Goal: Information Seeking & Learning: Learn about a topic

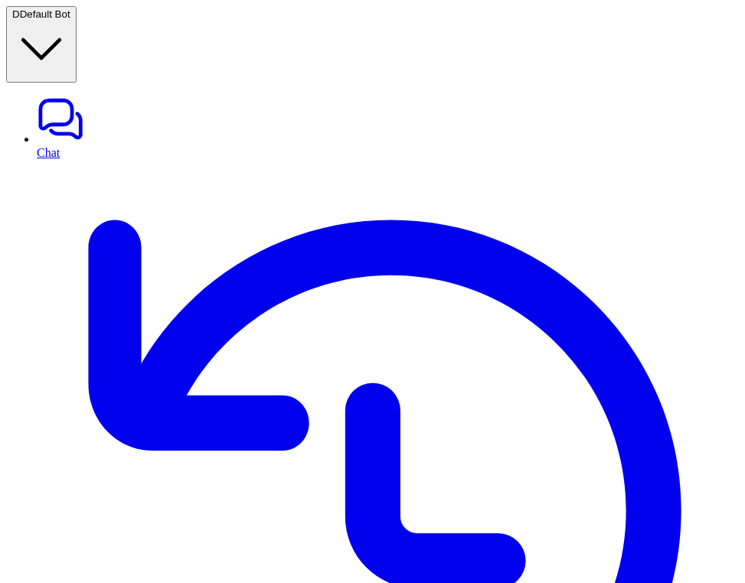
type textarea "**********"
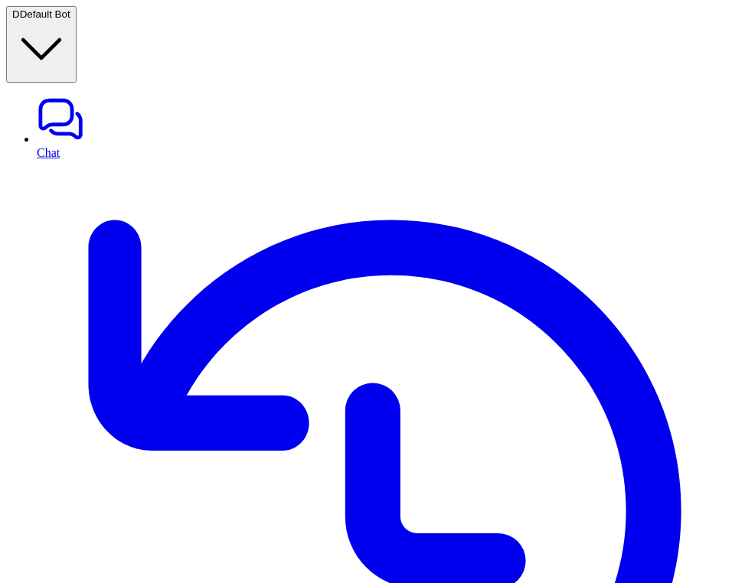
scroll to position [86, 0]
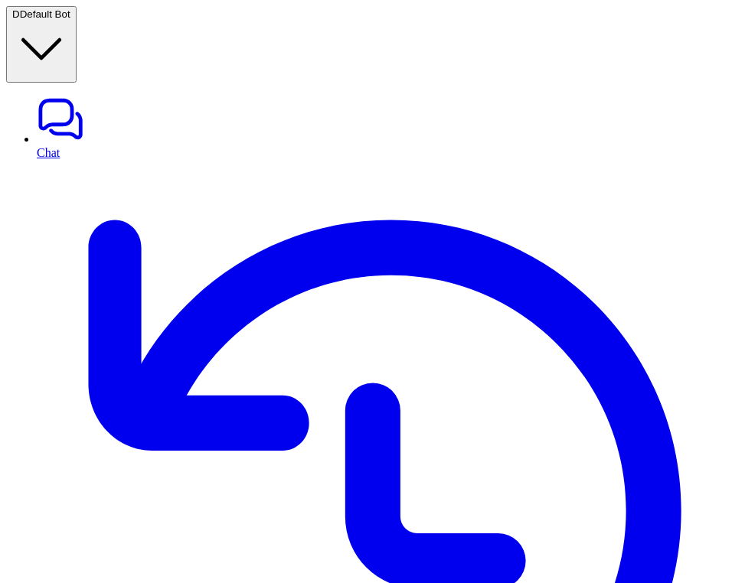
type textarea "**********"
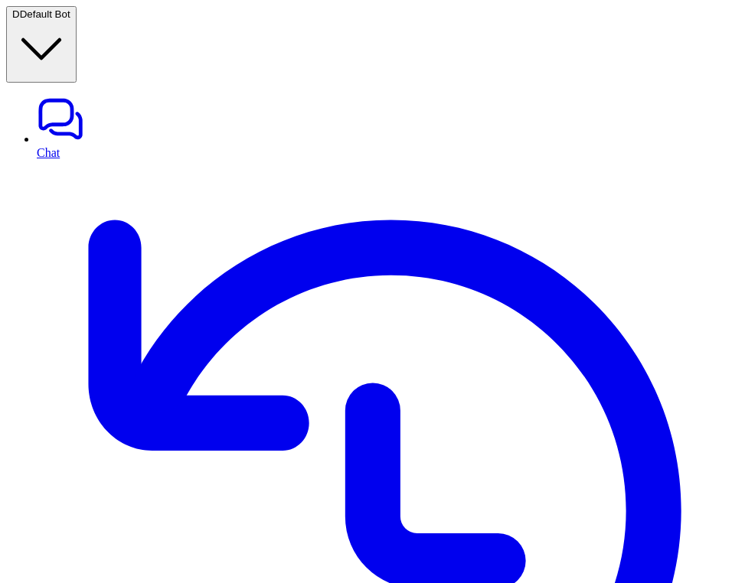
type textarea "**********"
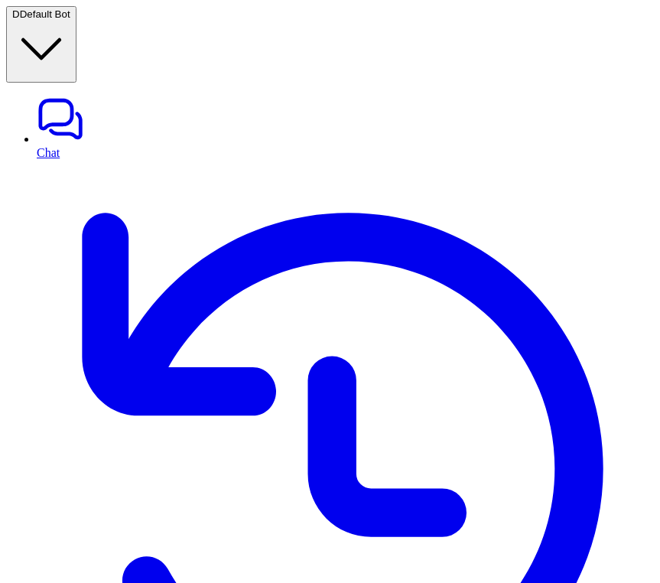
drag, startPoint x: 660, startPoint y: 366, endPoint x: 670, endPoint y: 366, distance: 9.9
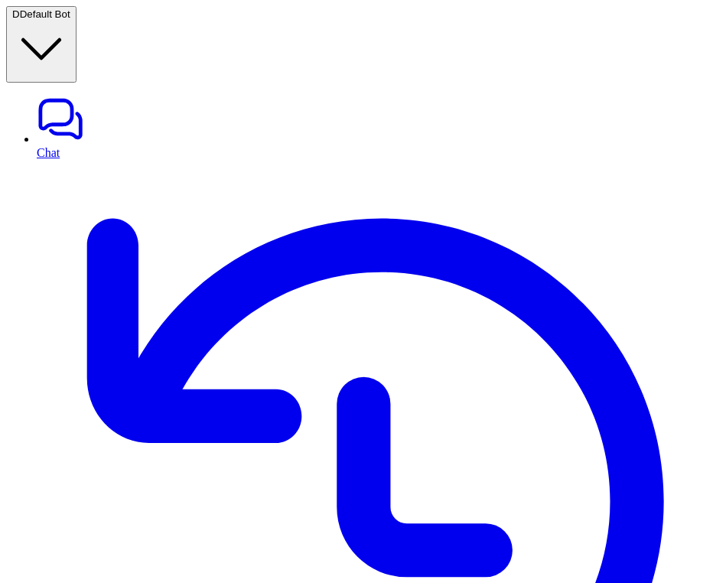
type textarea "**********"
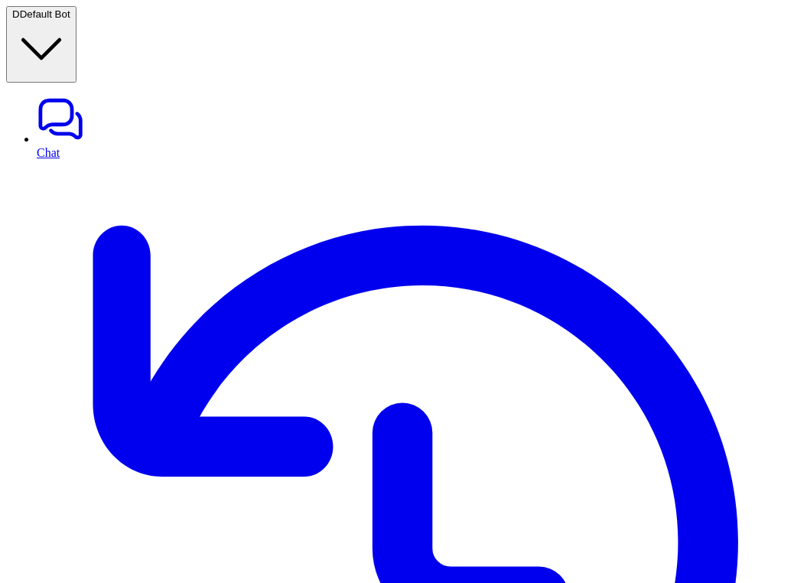
click at [61, 95] on link "Chat" at bounding box center [419, 127] width 764 height 64
type textarea "**********"
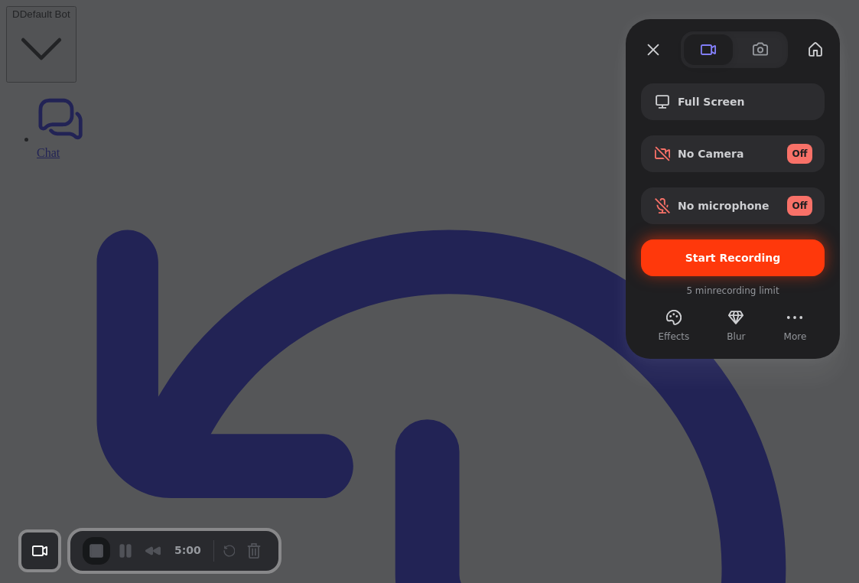
click at [745, 254] on span "Start Recording" at bounding box center [734, 258] width 96 height 12
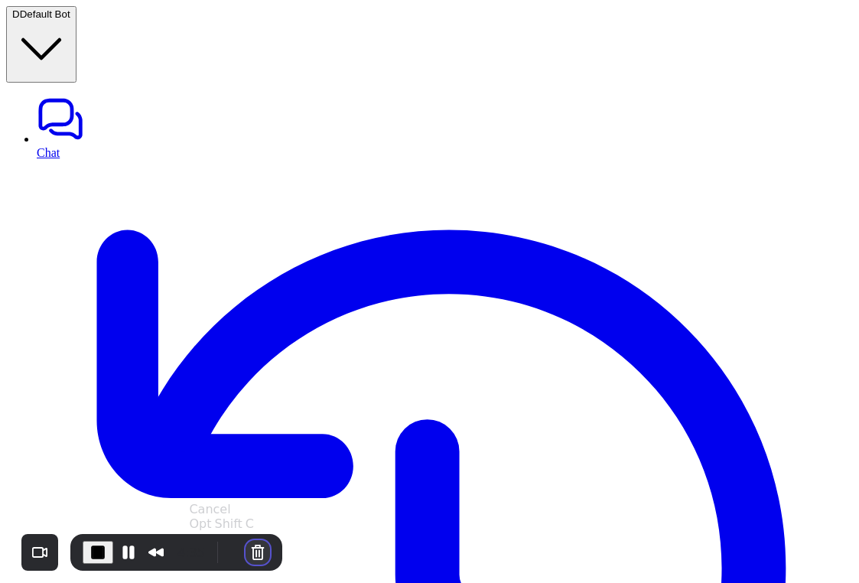
click at [257, 551] on button "Cancel Recording" at bounding box center [258, 552] width 24 height 24
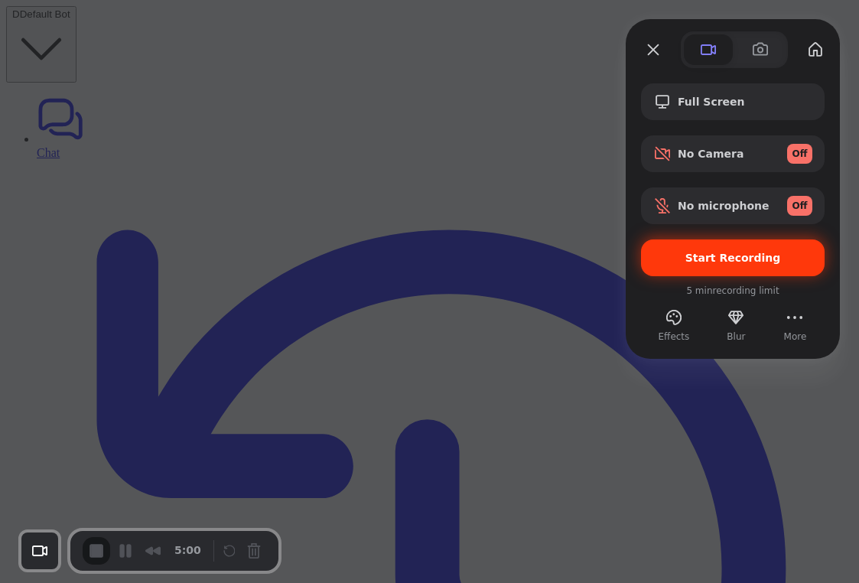
click at [719, 250] on div "Start Recording" at bounding box center [733, 258] width 184 height 37
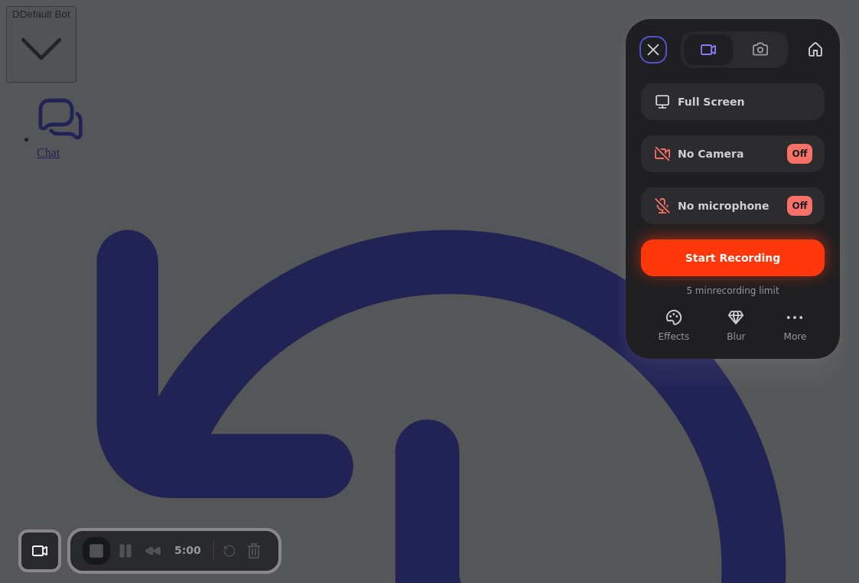
click at [742, 256] on span "Start Recording" at bounding box center [734, 258] width 96 height 12
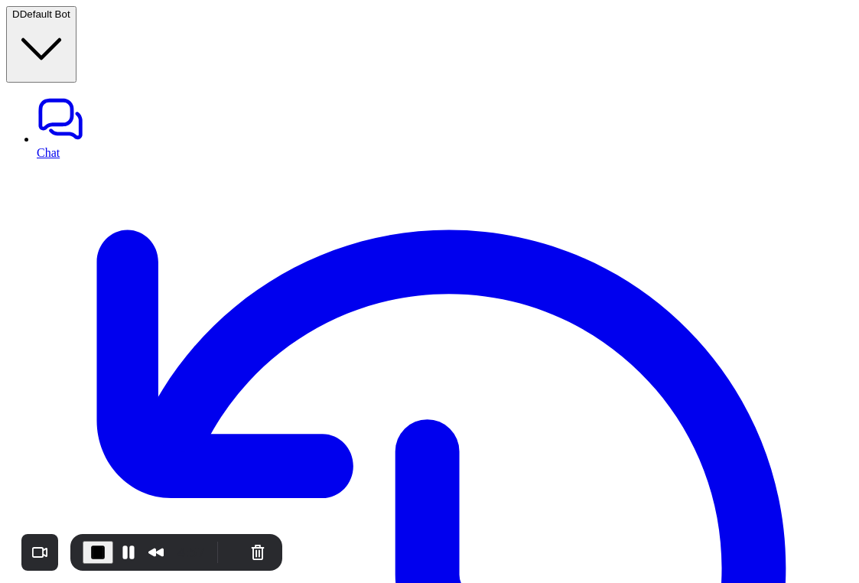
click at [256, 554] on button "Cancel Recording" at bounding box center [258, 552] width 24 height 24
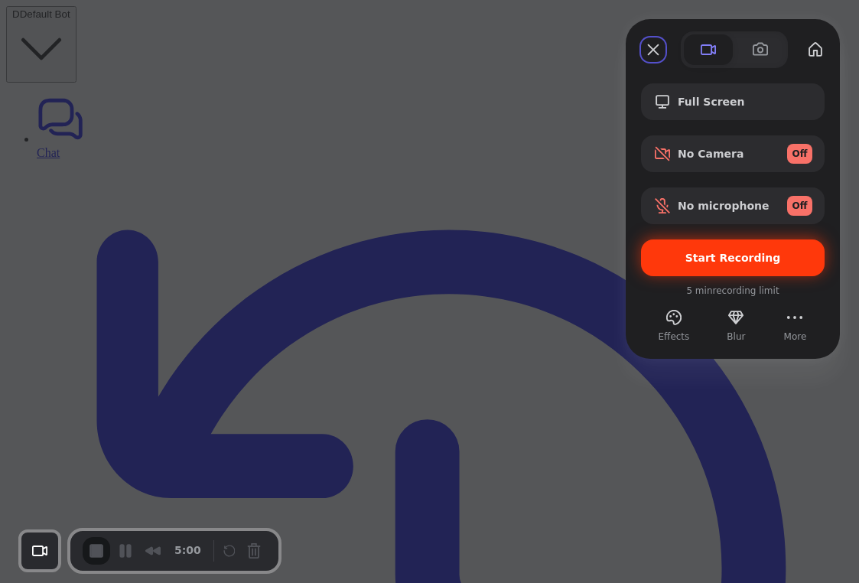
click at [729, 263] on span "Start Recording" at bounding box center [734, 258] width 96 height 12
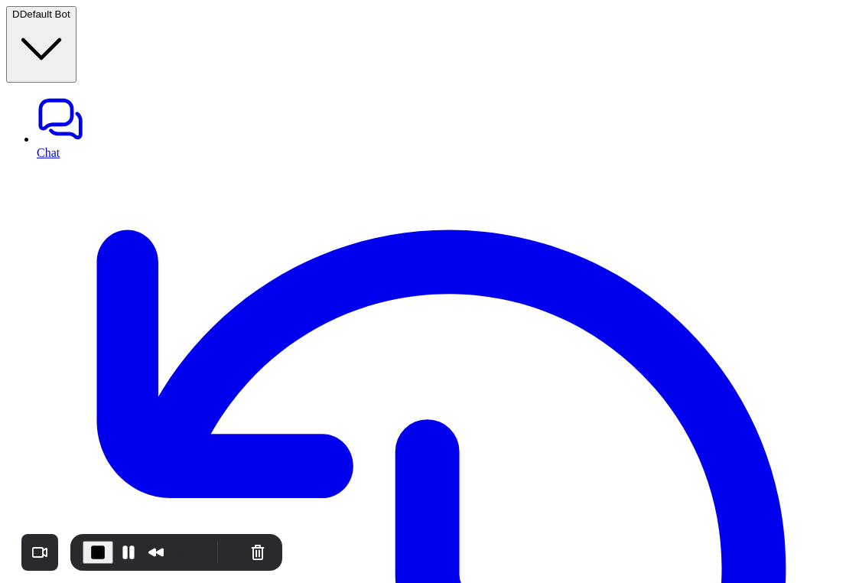
click at [124, 552] on button "Pause Recording" at bounding box center [128, 552] width 24 height 24
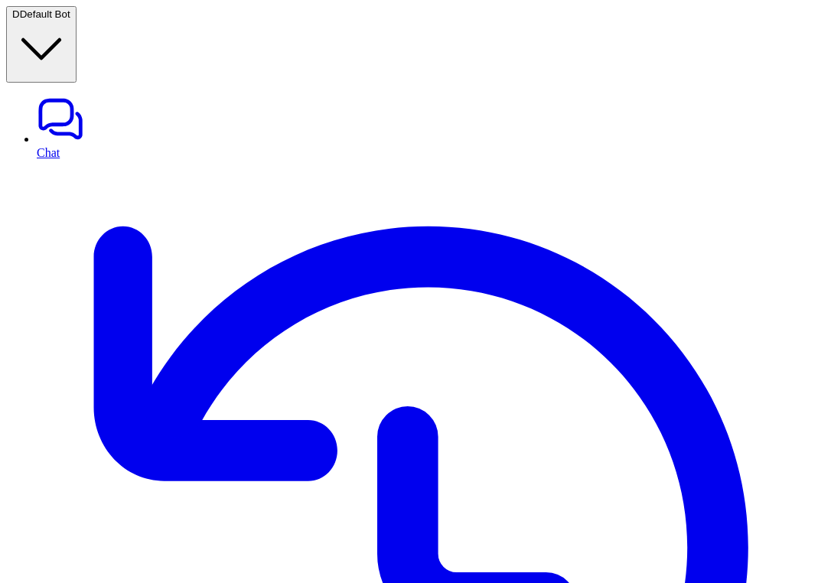
click at [106, 95] on link "Chat" at bounding box center [424, 127] width 775 height 64
paste div
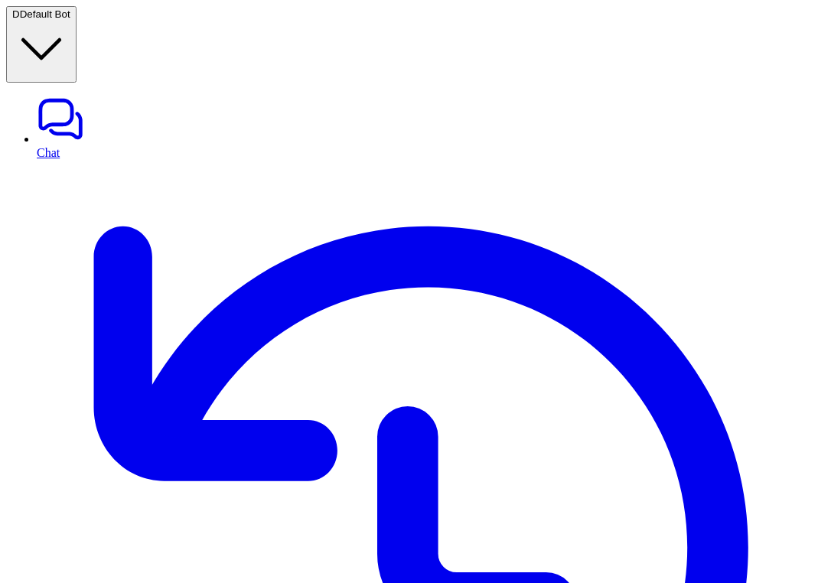
copy div "how ml powers daily tools? D"
paste div
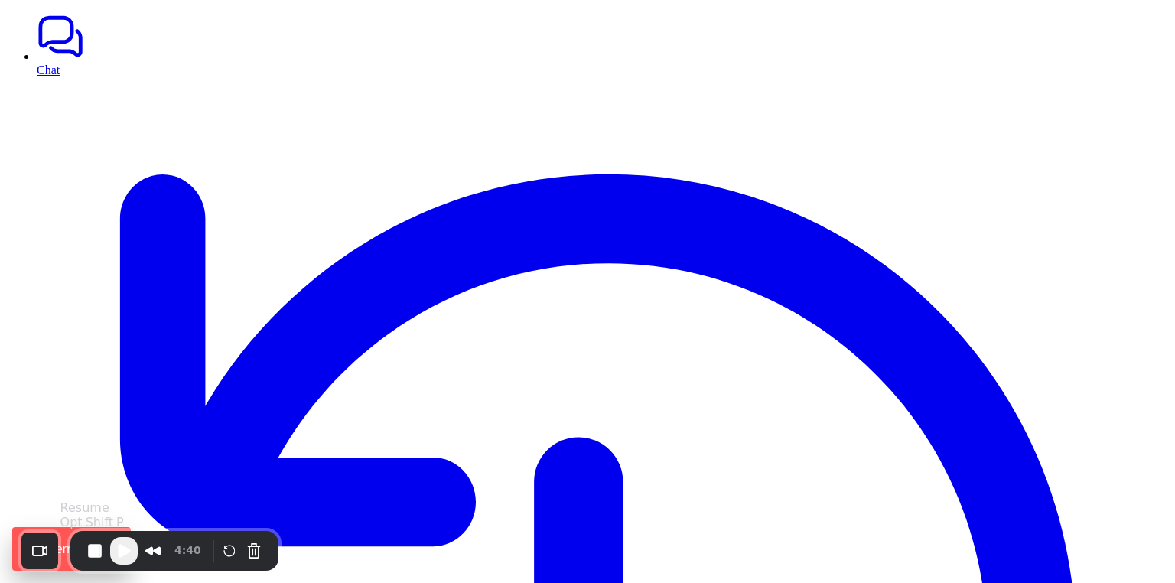
click at [122, 543] on span "Play Recording" at bounding box center [124, 551] width 18 height 18
click at [117, 558] on button "Pause Recording" at bounding box center [125, 551] width 24 height 24
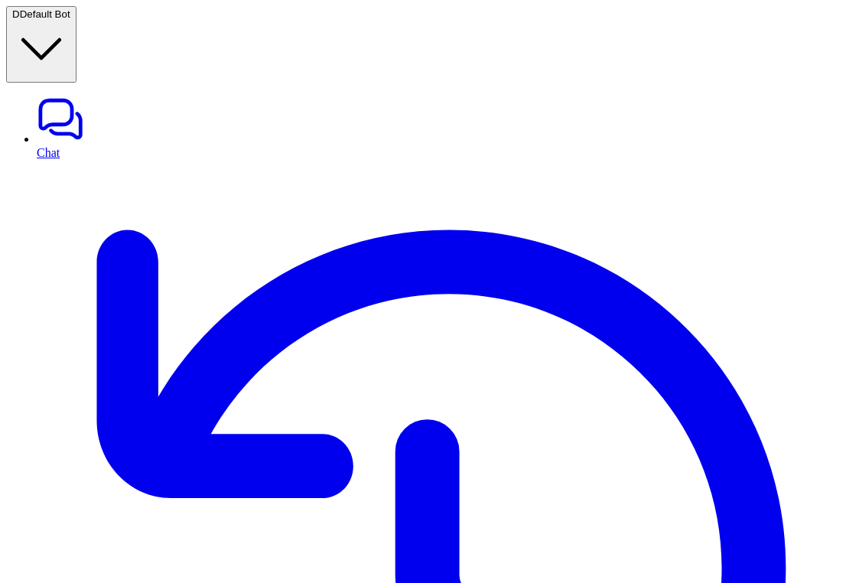
copy div "Are your products tested for heavy metals, pesticides, and microbes? D"
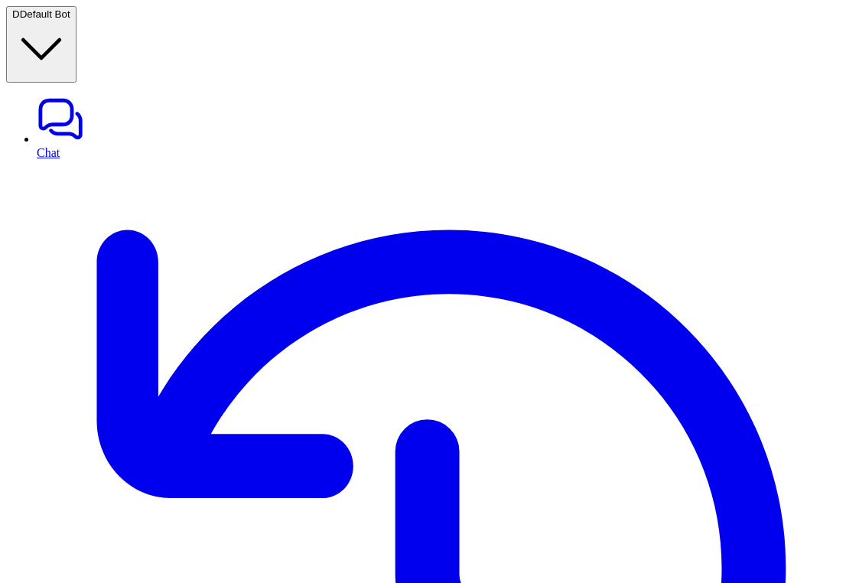
paste div
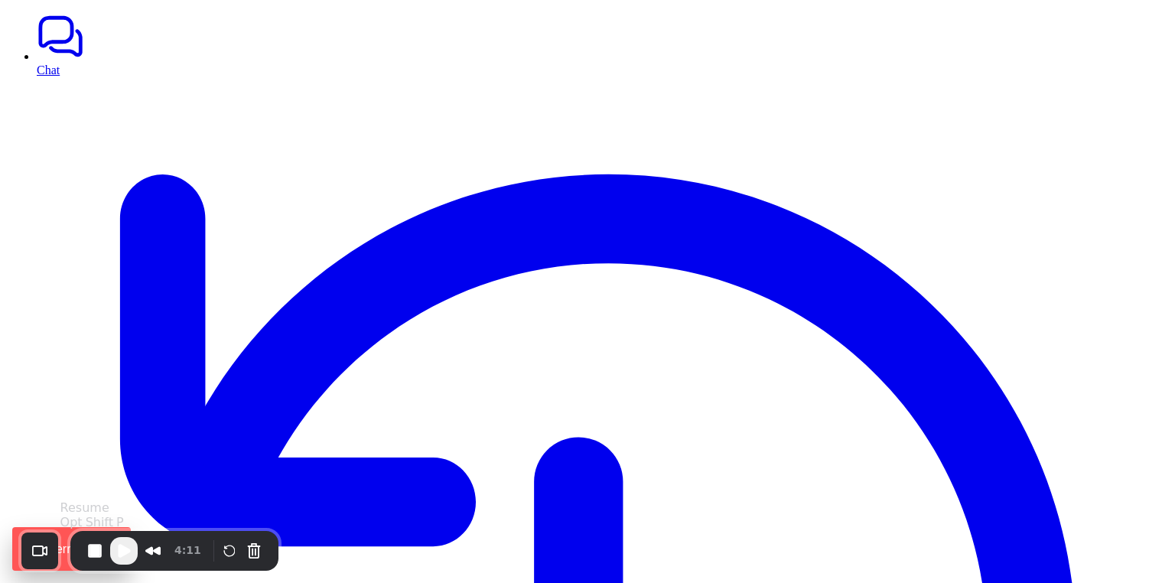
click at [132, 552] on span "Play Recording" at bounding box center [124, 551] width 18 height 18
click at [128, 551] on button "Pause Recording" at bounding box center [125, 551] width 24 height 24
click at [128, 551] on span "Play Recording" at bounding box center [125, 552] width 18 height 18
click at [124, 552] on button "Pause Recording" at bounding box center [125, 551] width 24 height 24
click at [130, 552] on span "Play Recording" at bounding box center [124, 551] width 18 height 18
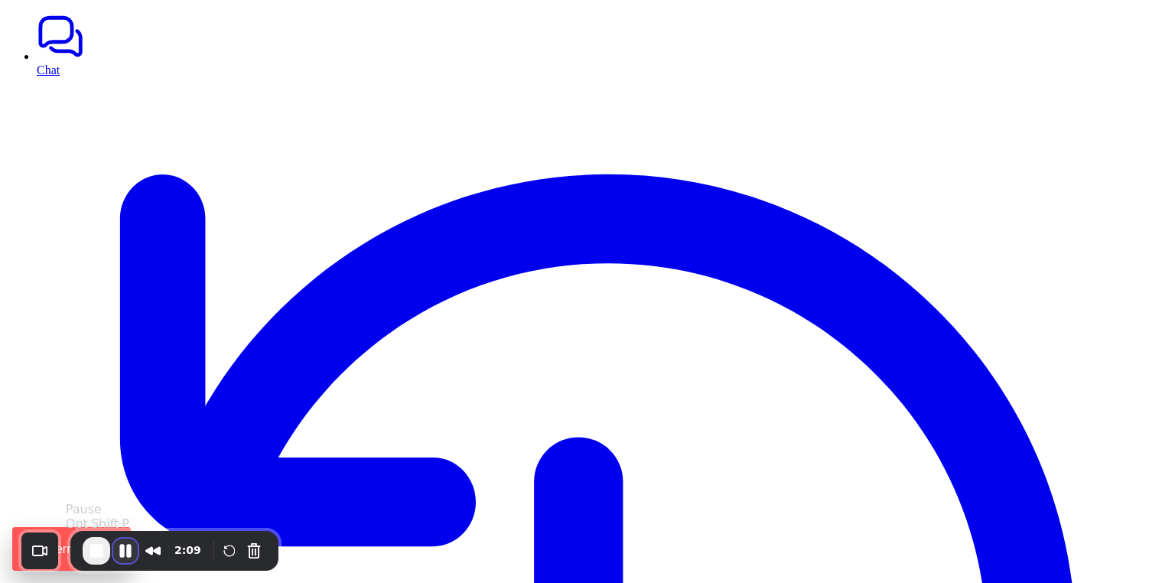
click at [116, 556] on button "Pause Recording" at bounding box center [125, 551] width 24 height 24
click at [129, 546] on span "Play Recording" at bounding box center [124, 551] width 18 height 18
click at [130, 552] on button "Pause Recording" at bounding box center [125, 551] width 24 height 24
click at [93, 549] on button "End Recording" at bounding box center [95, 552] width 24 height 24
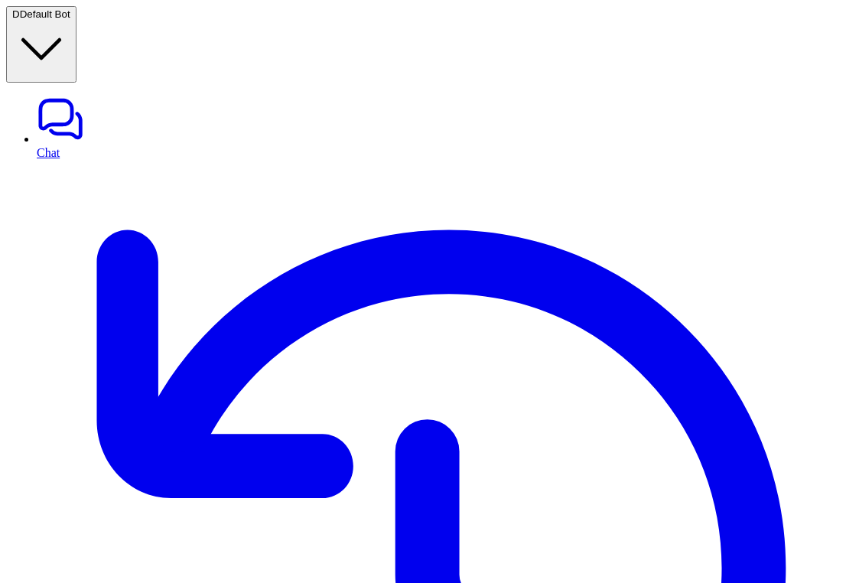
scroll to position [468, 0]
paste div
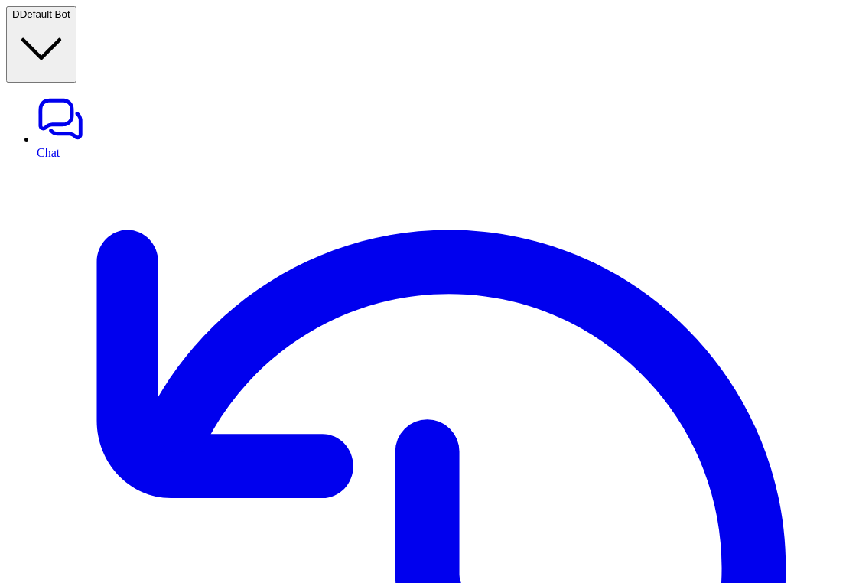
scroll to position [846, 0]
copy div "**********"
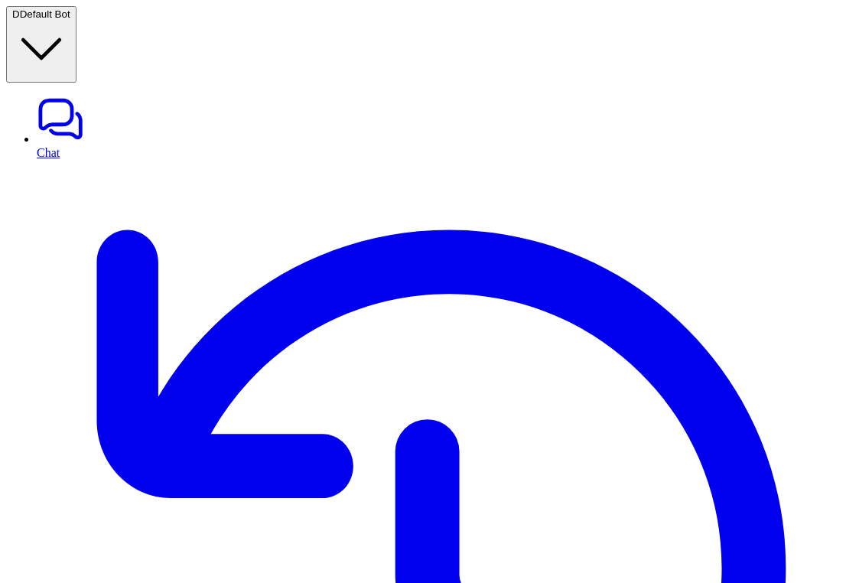
paste div
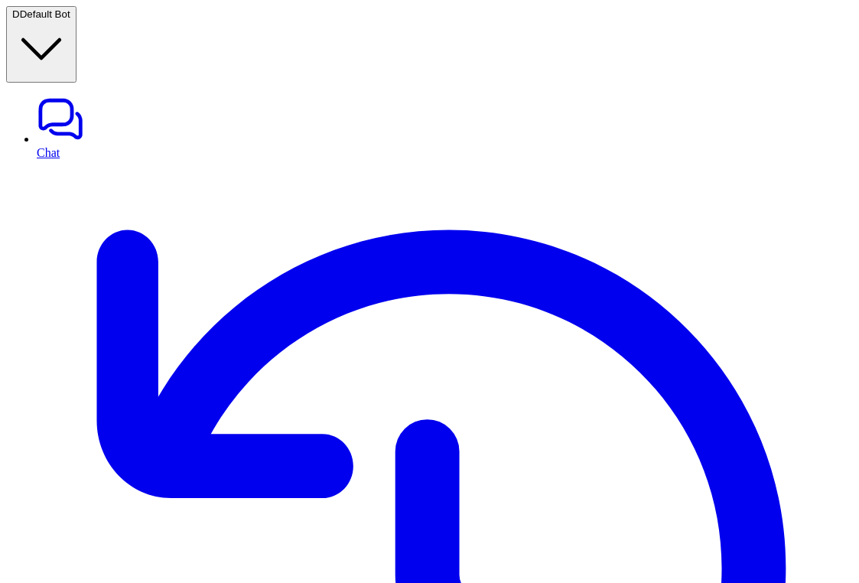
copy div "how [PERSON_NAME] daily tools? D"
paste div
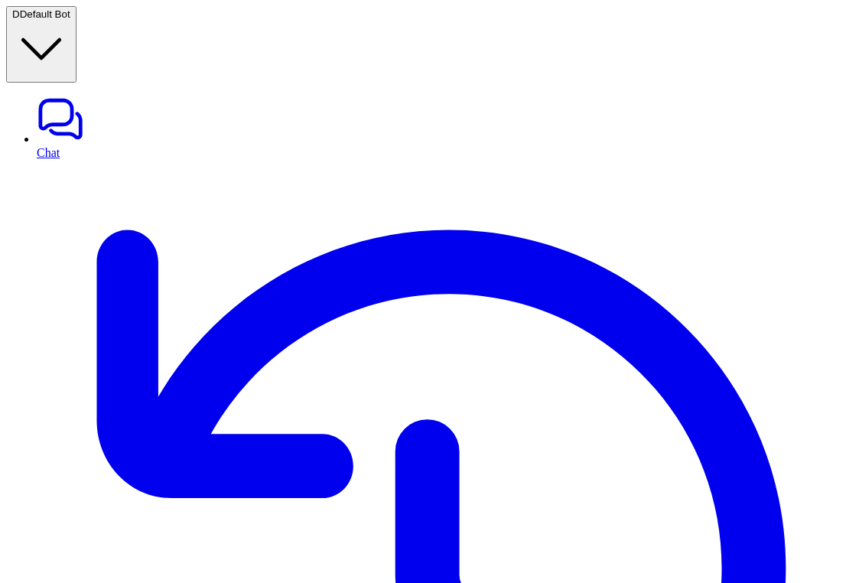
copy div "how [PERSON_NAME] daily tools? D"
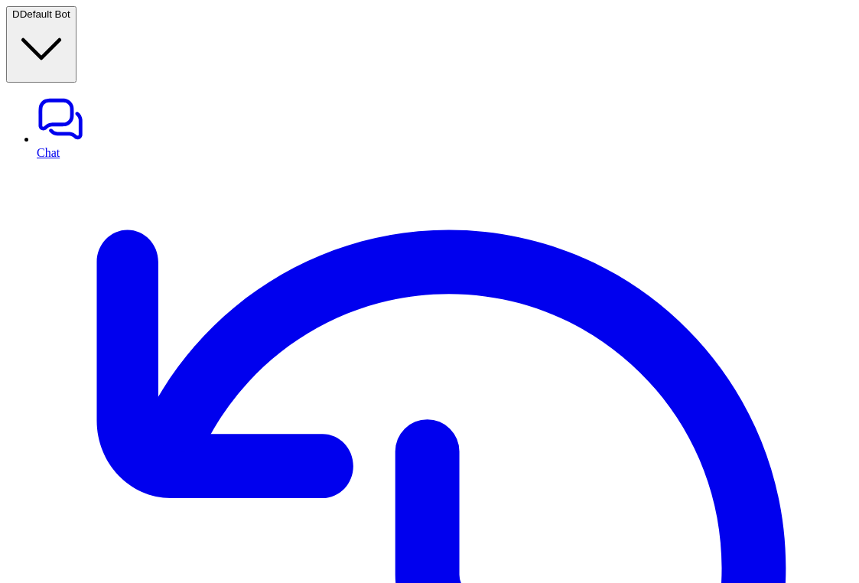
paste div
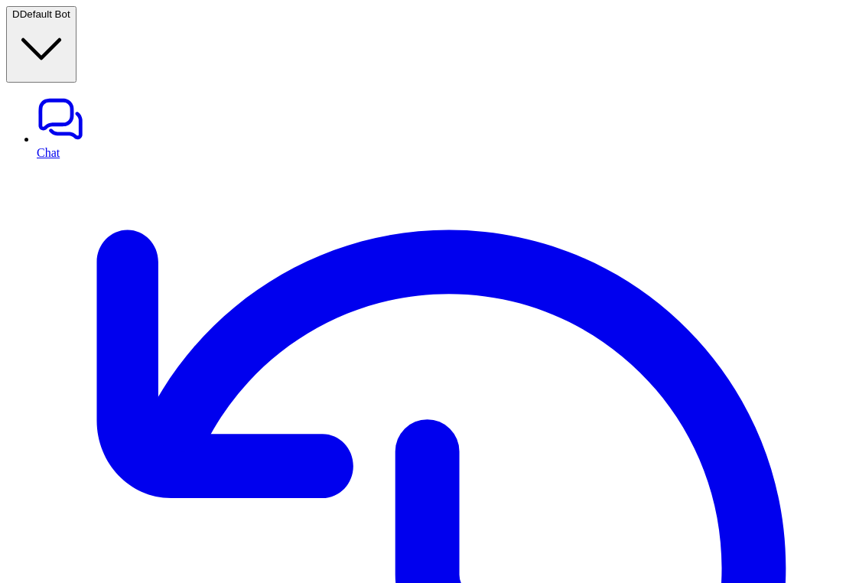
copy div "how ml powers daily tools? D"
paste div
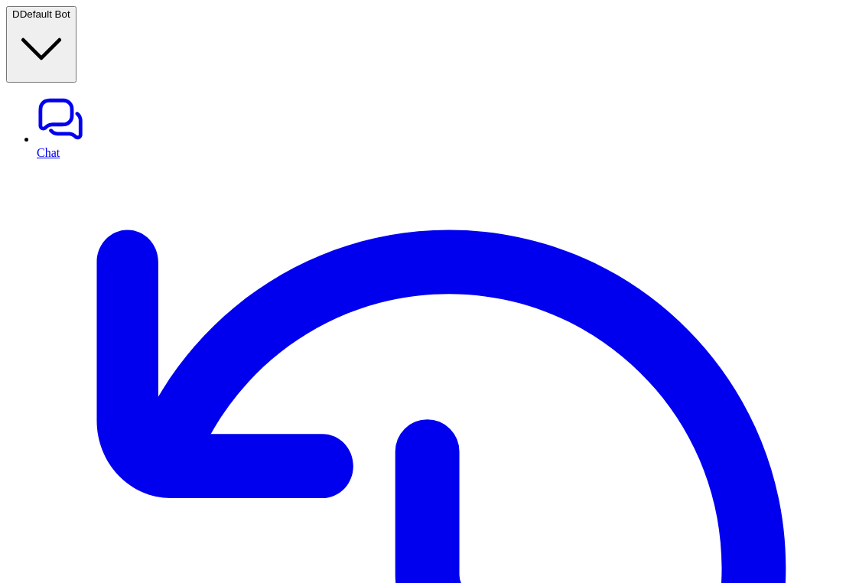
copy div "how ml powers daily tools?"
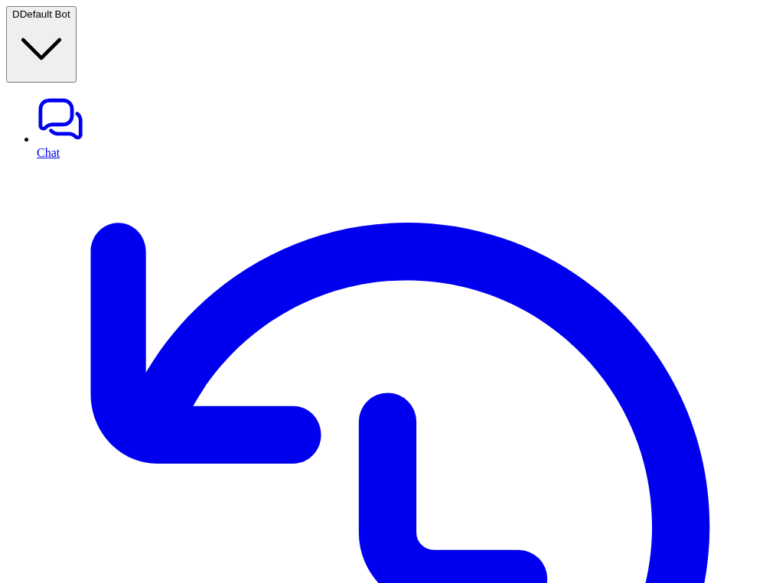
scroll to position [295, 0]
paste div
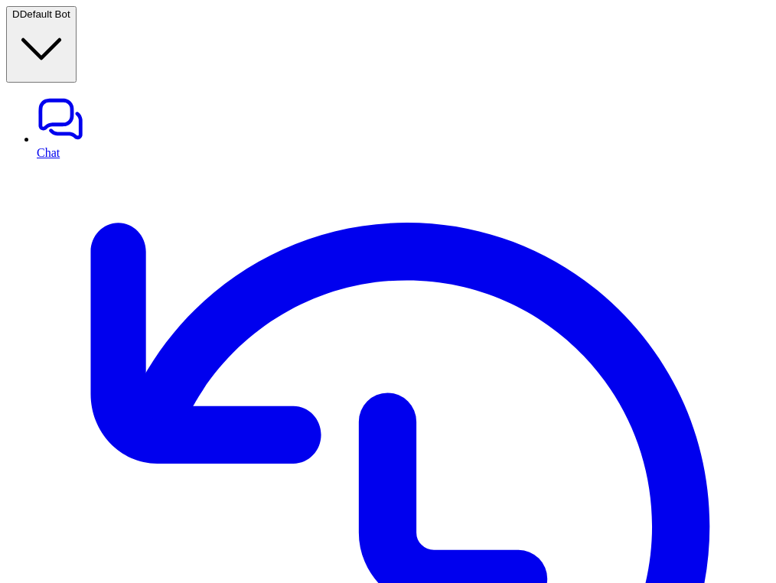
copy div "how ml powers daily tools? D"
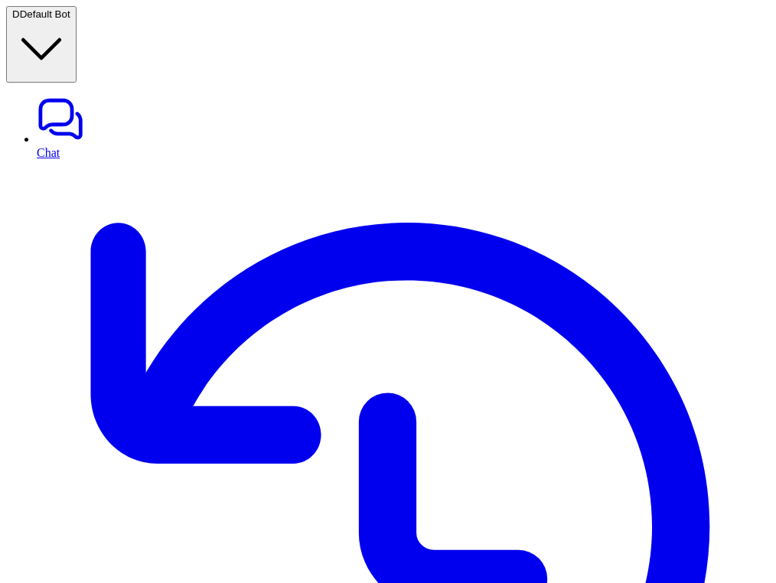
paste div
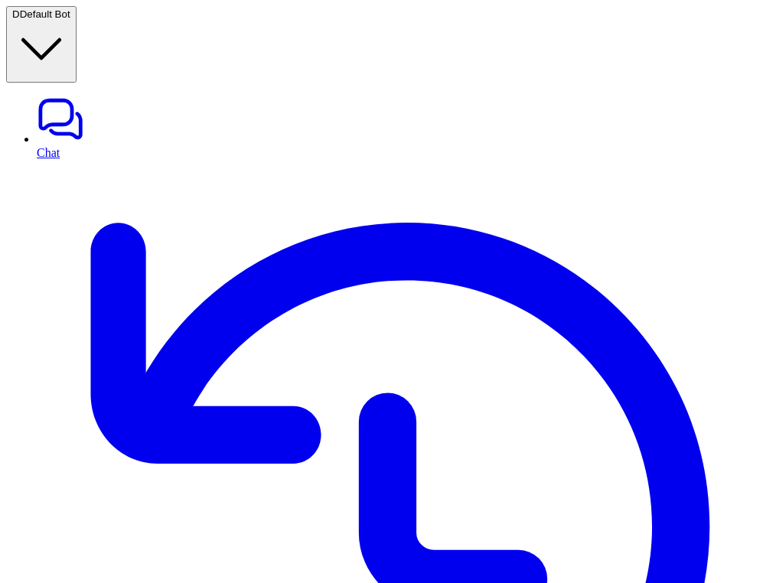
copy div "how ml powers daily tools? D"
paste div
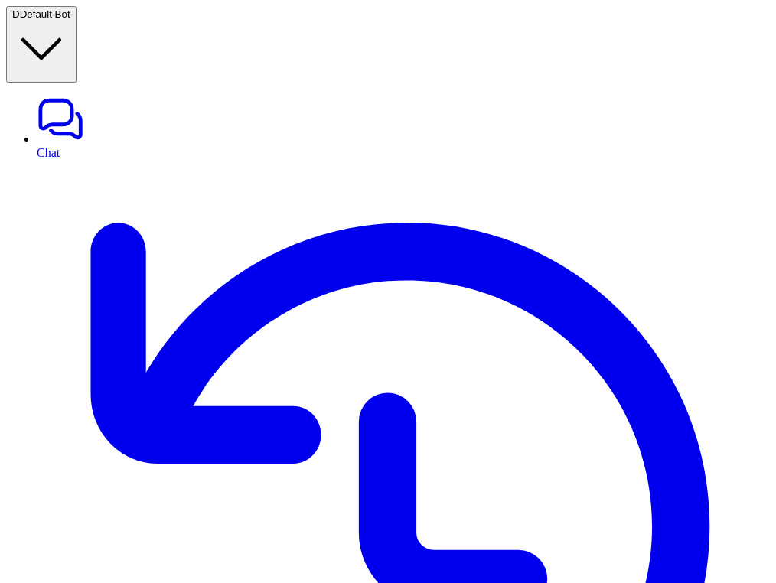
copy div "how ml powers daily tools? D"
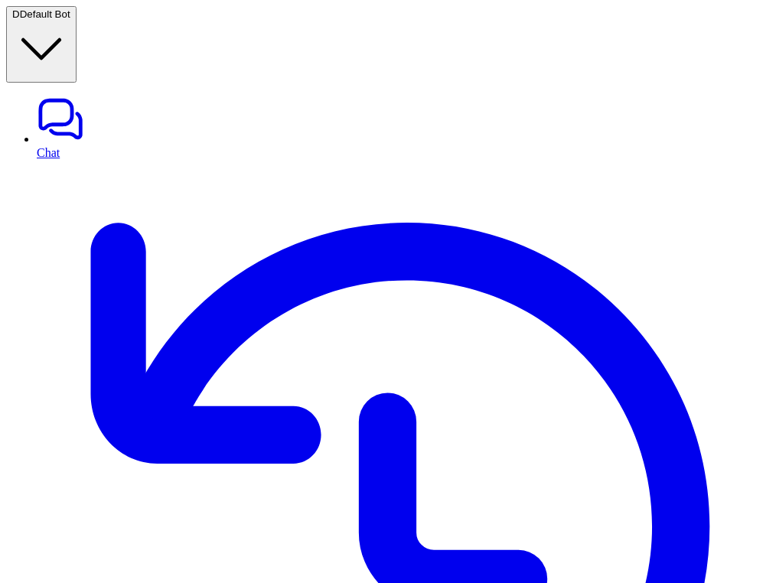
paste div
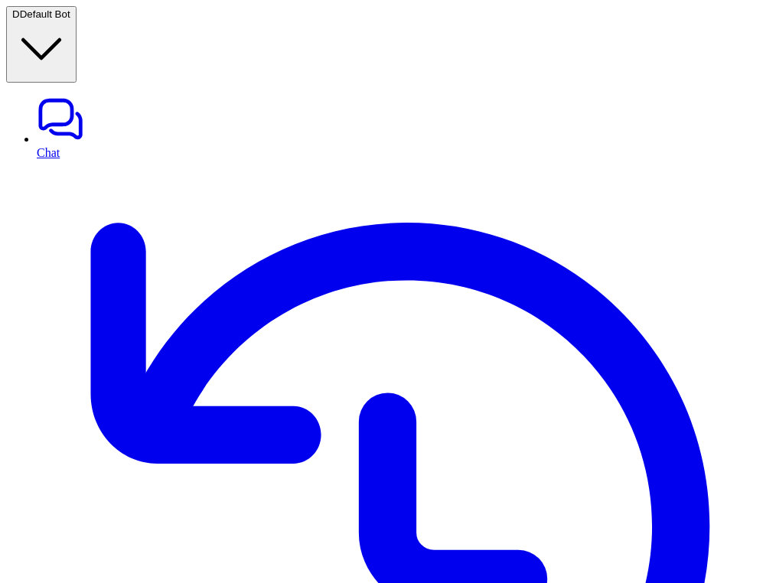
copy div "how ml powers daily tools? D"
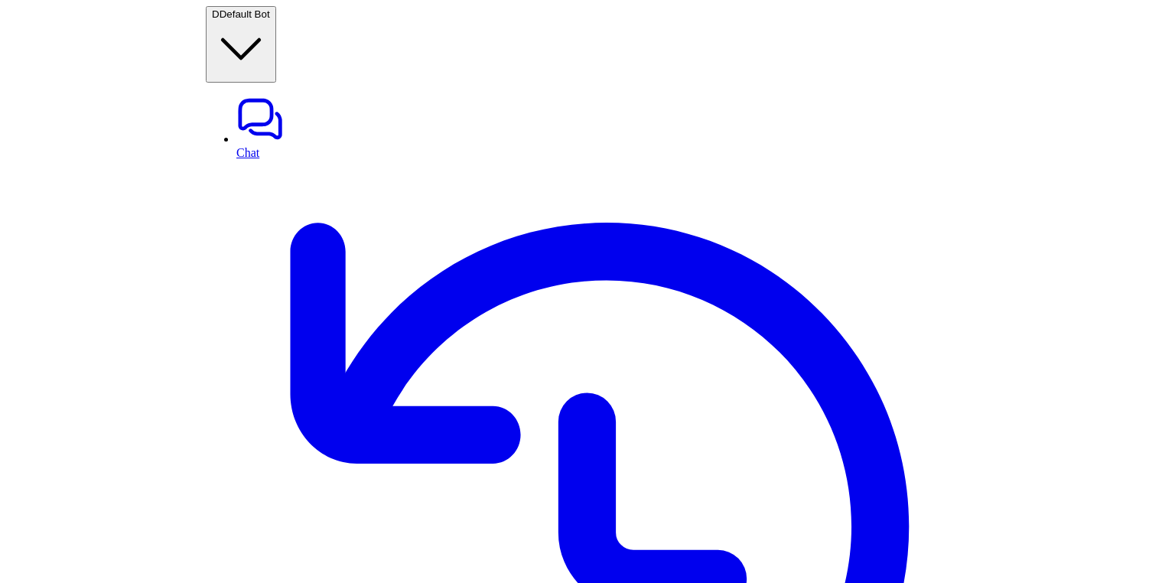
scroll to position [793, 0]
